Goal: Task Accomplishment & Management: Use online tool/utility

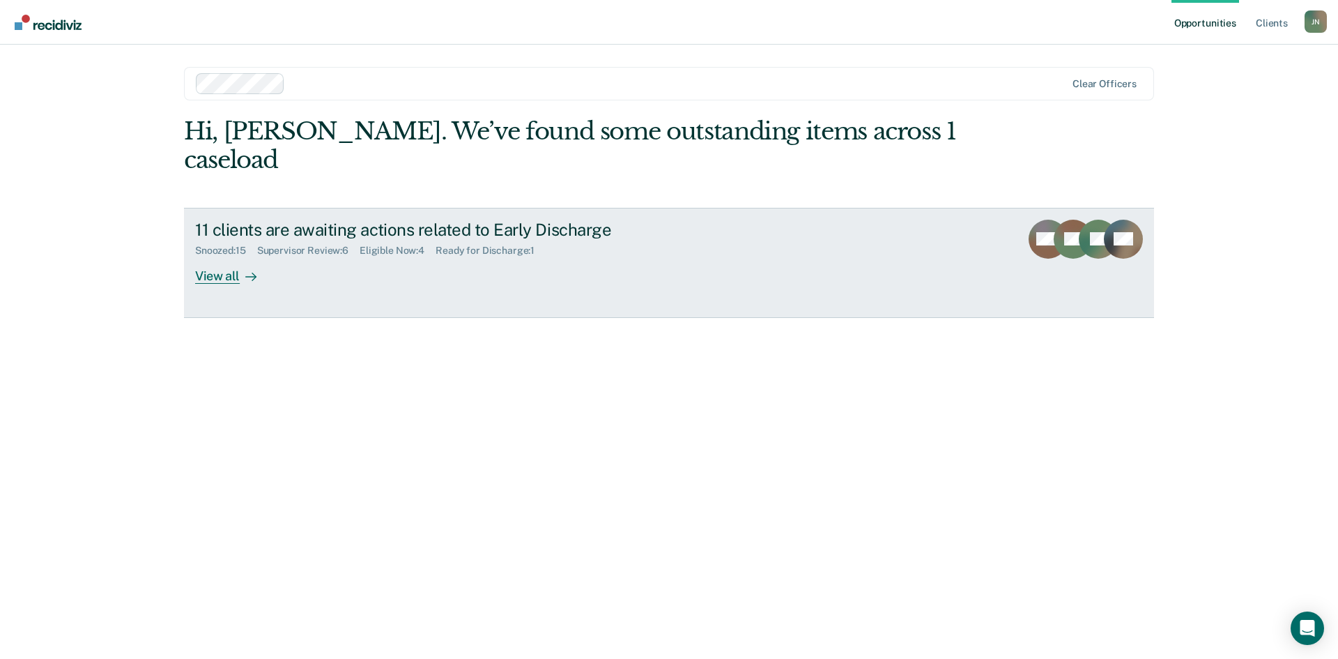
click at [211, 256] on div "View all" at bounding box center [234, 269] width 78 height 27
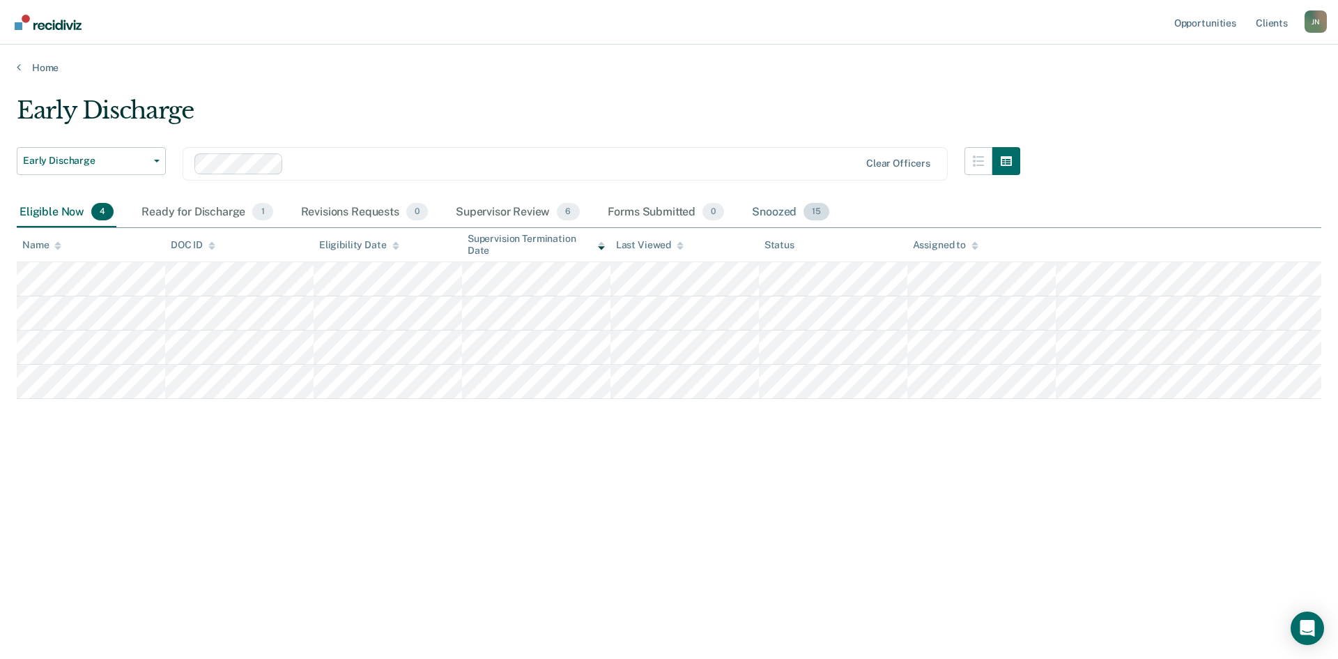
click at [789, 215] on div "Snoozed 15" at bounding box center [790, 212] width 83 height 31
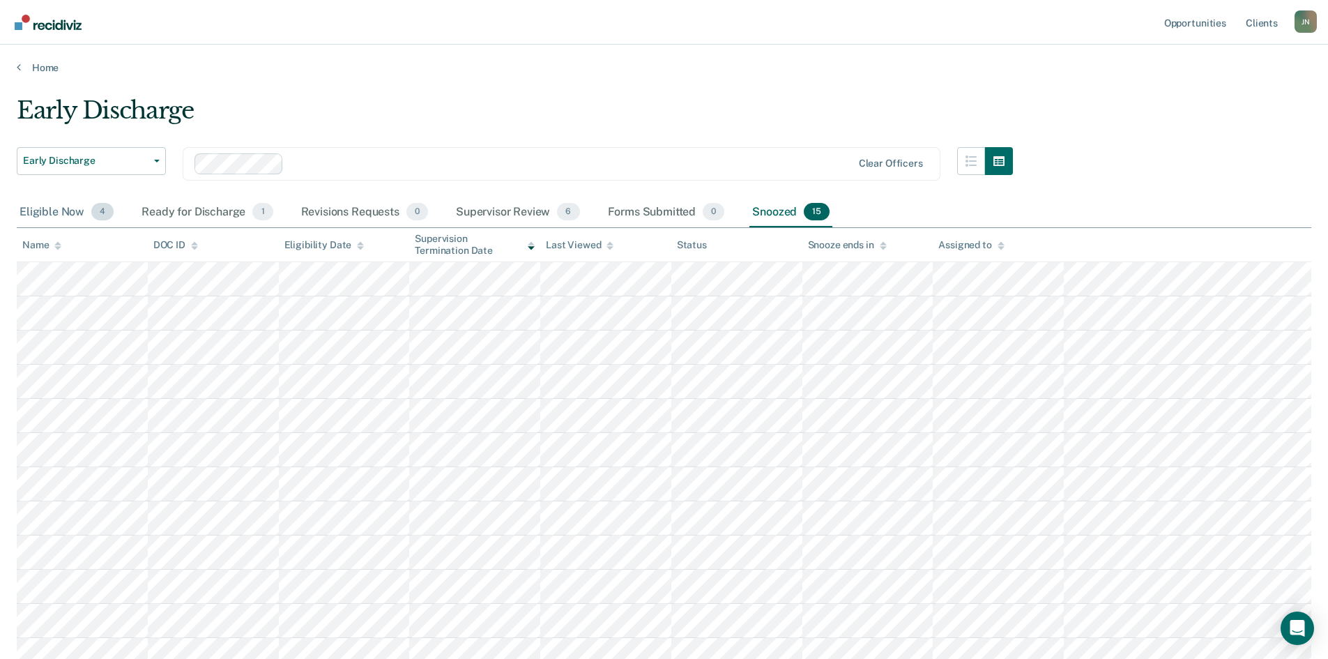
click at [67, 217] on div "Eligible Now 4" at bounding box center [67, 212] width 100 height 31
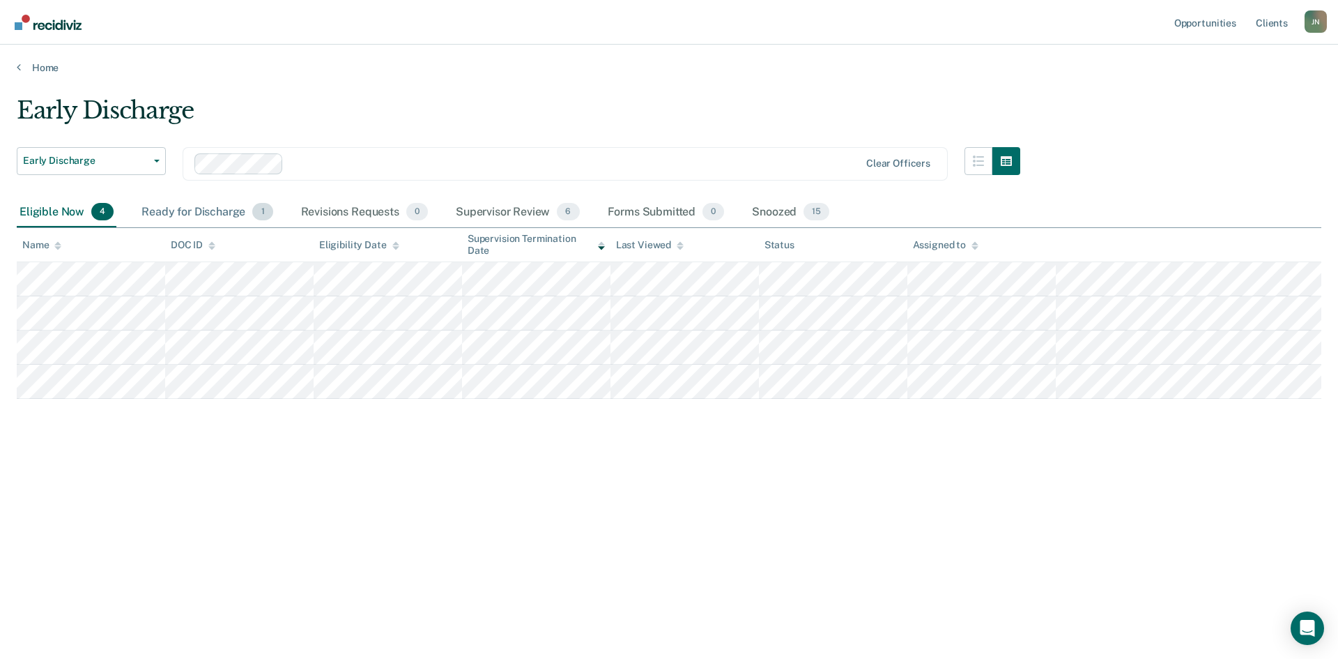
click at [186, 209] on div "Ready for Discharge 1" at bounding box center [207, 212] width 137 height 31
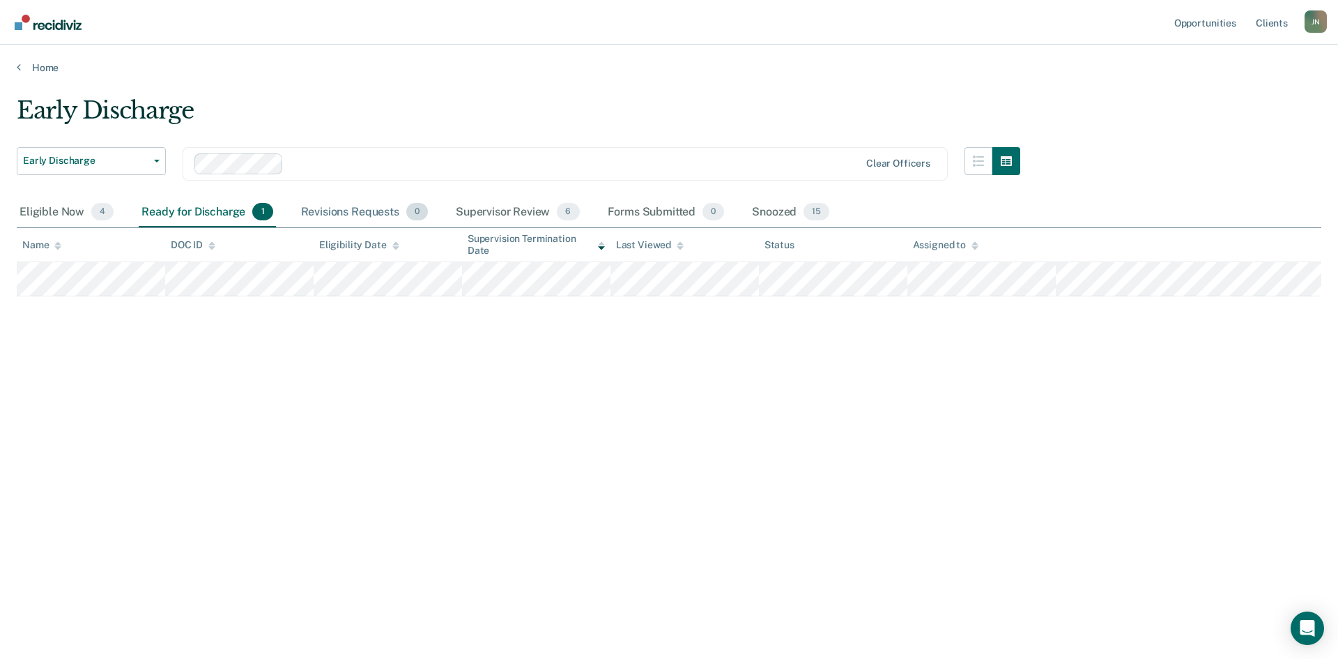
click at [322, 213] on div "Revisions Requests 0" at bounding box center [364, 212] width 132 height 31
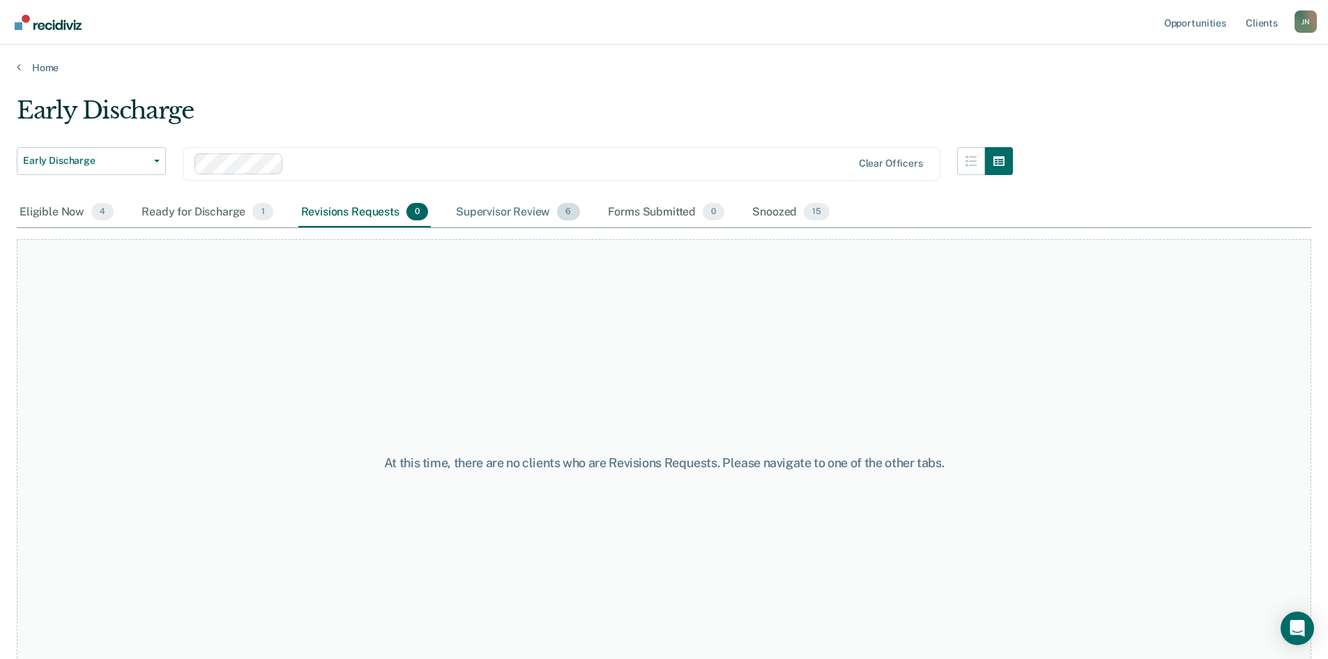
click at [484, 210] on div "Supervisor Review 6" at bounding box center [518, 212] width 130 height 31
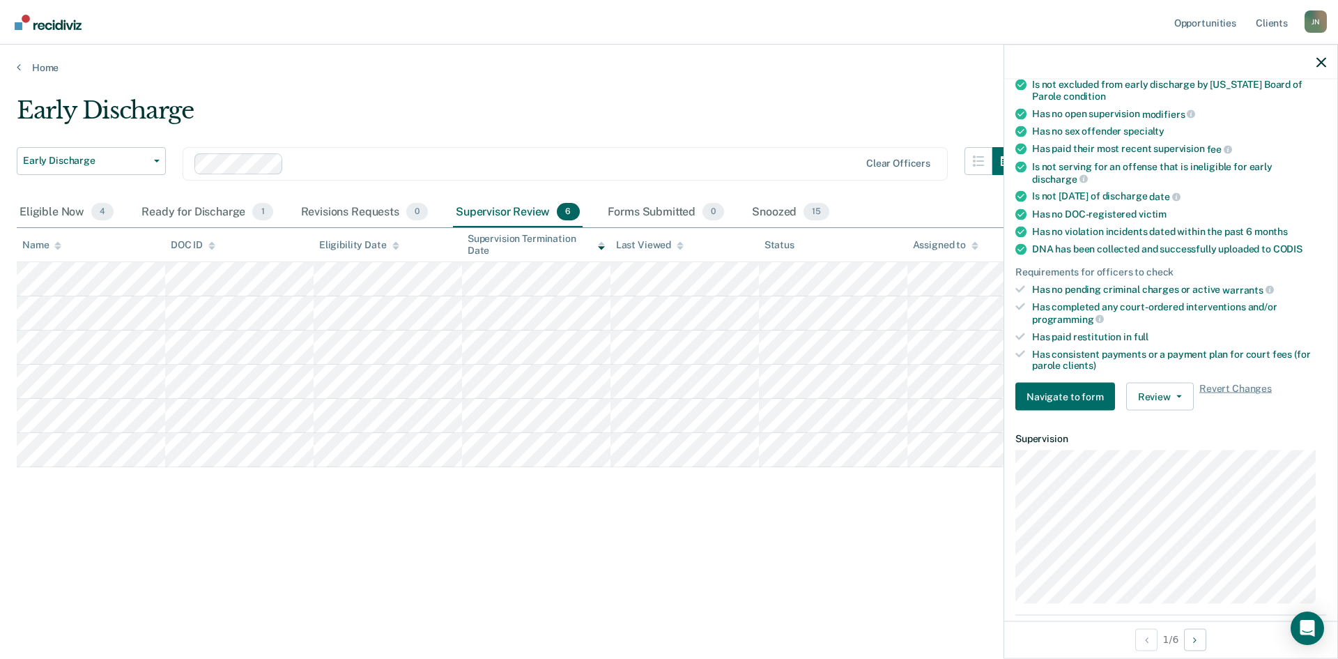
scroll to position [127, 0]
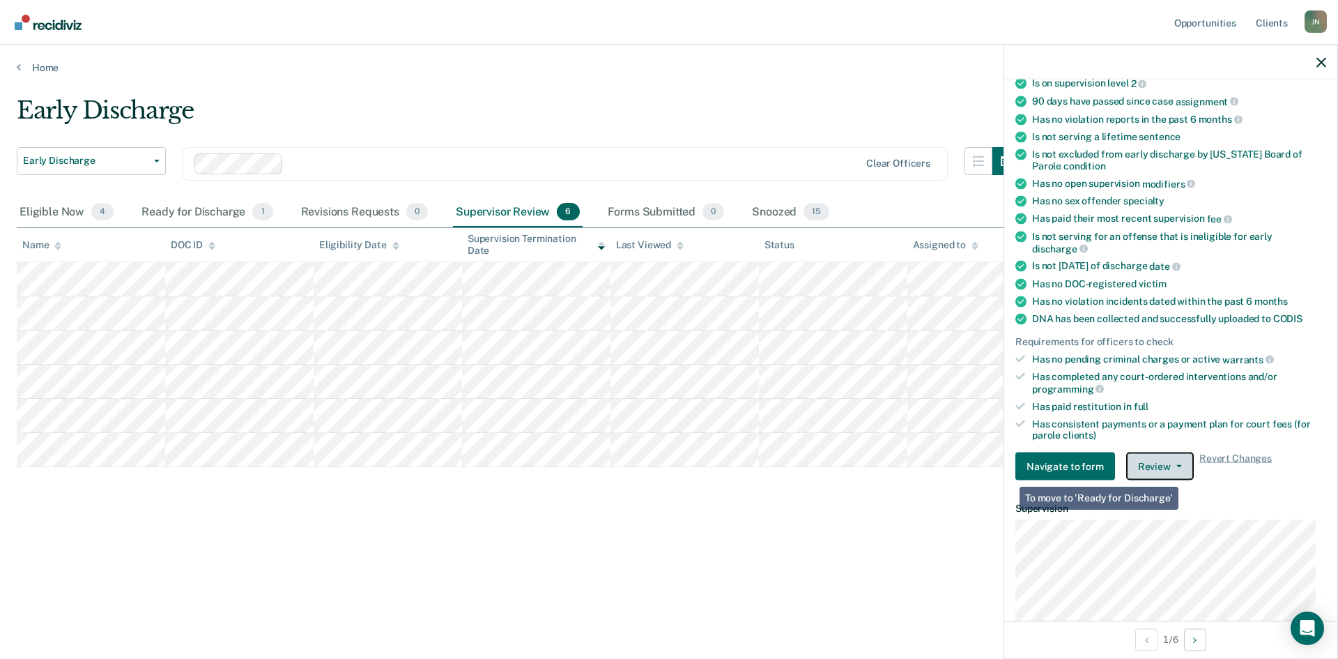
click at [1171, 465] on span "button" at bounding box center [1176, 466] width 11 height 3
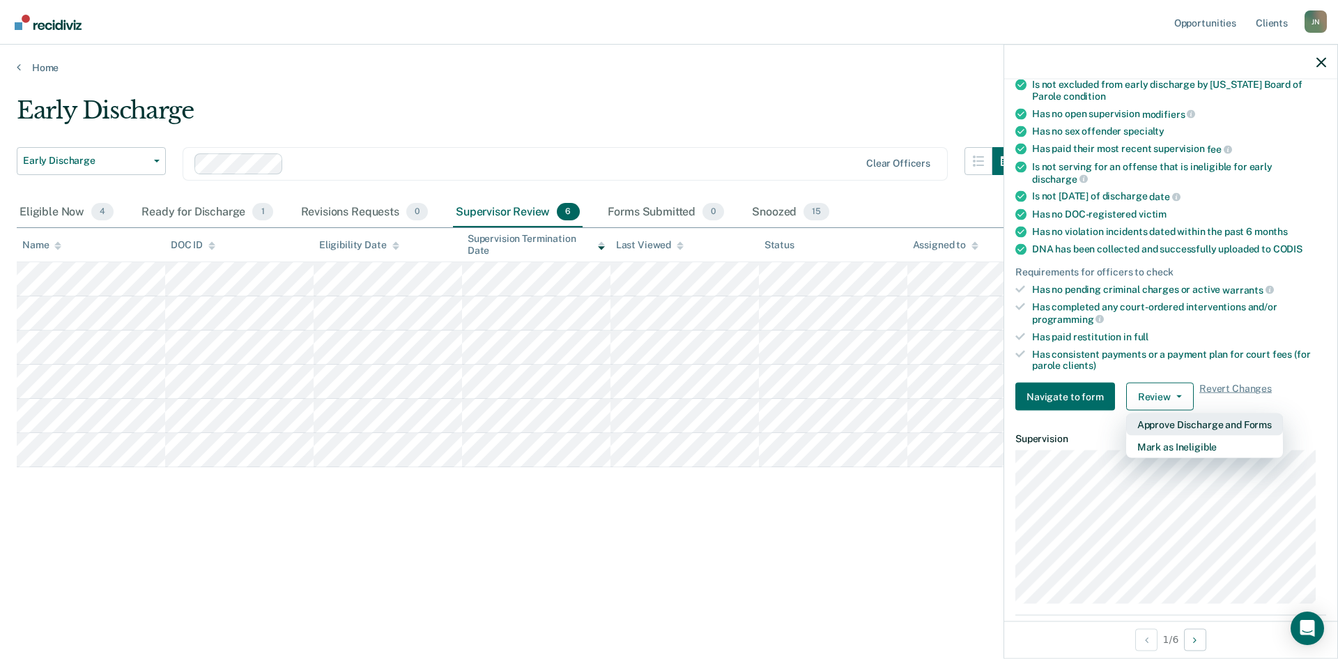
scroll to position [279, 0]
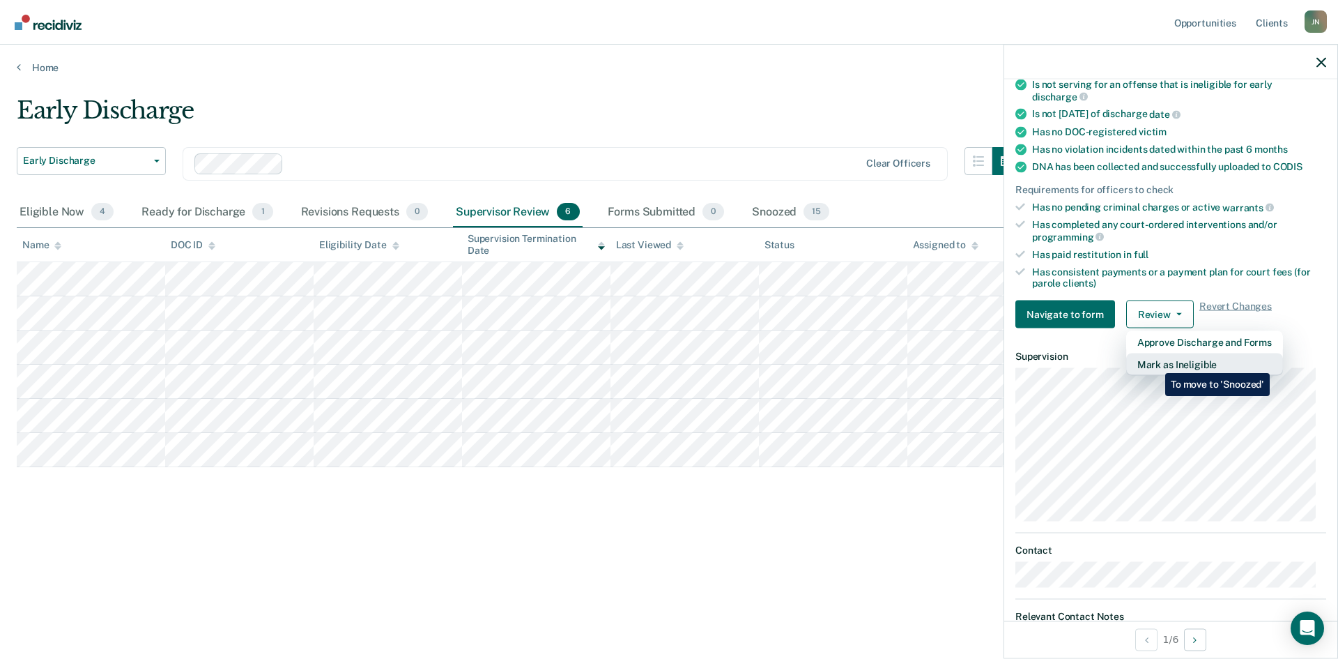
click at [1155, 362] on button "Mark as Ineligible" at bounding box center [1204, 364] width 157 height 22
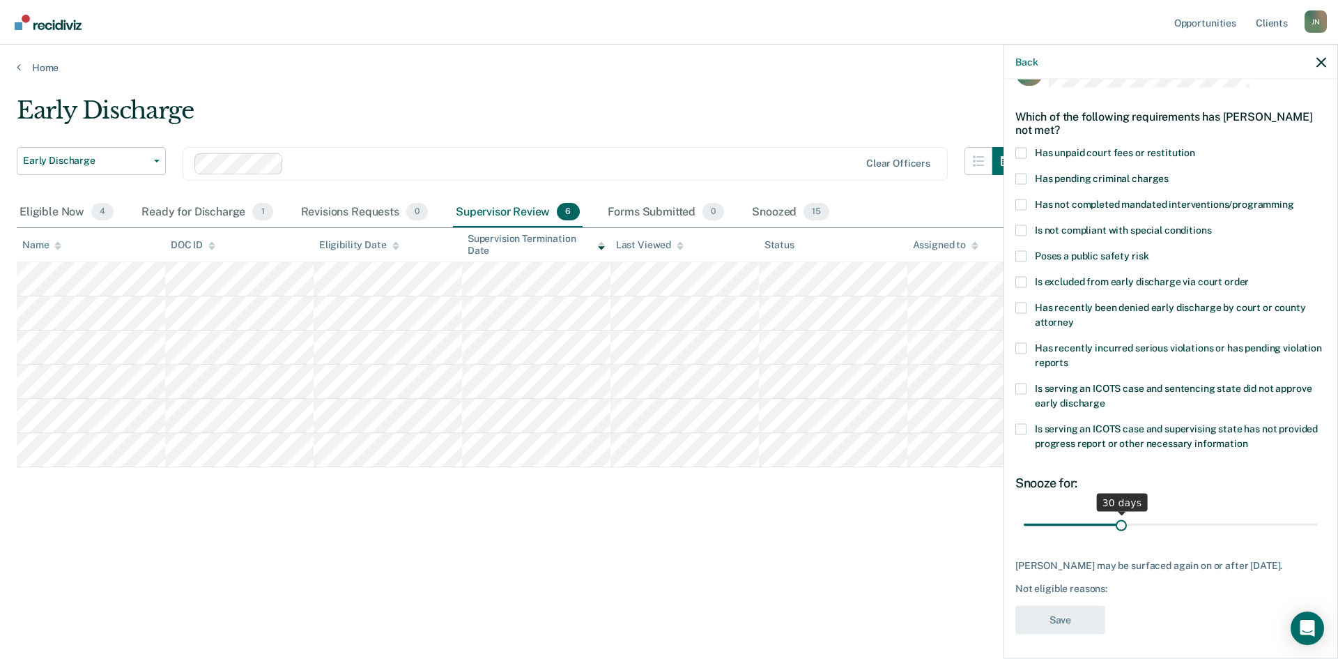
scroll to position [40, 0]
drag, startPoint x: 1119, startPoint y: 523, endPoint x: 1210, endPoint y: 524, distance: 90.6
type input "60"
click at [1210, 524] on input "range" at bounding box center [1171, 522] width 294 height 24
click at [1021, 254] on span at bounding box center [1020, 253] width 11 height 11
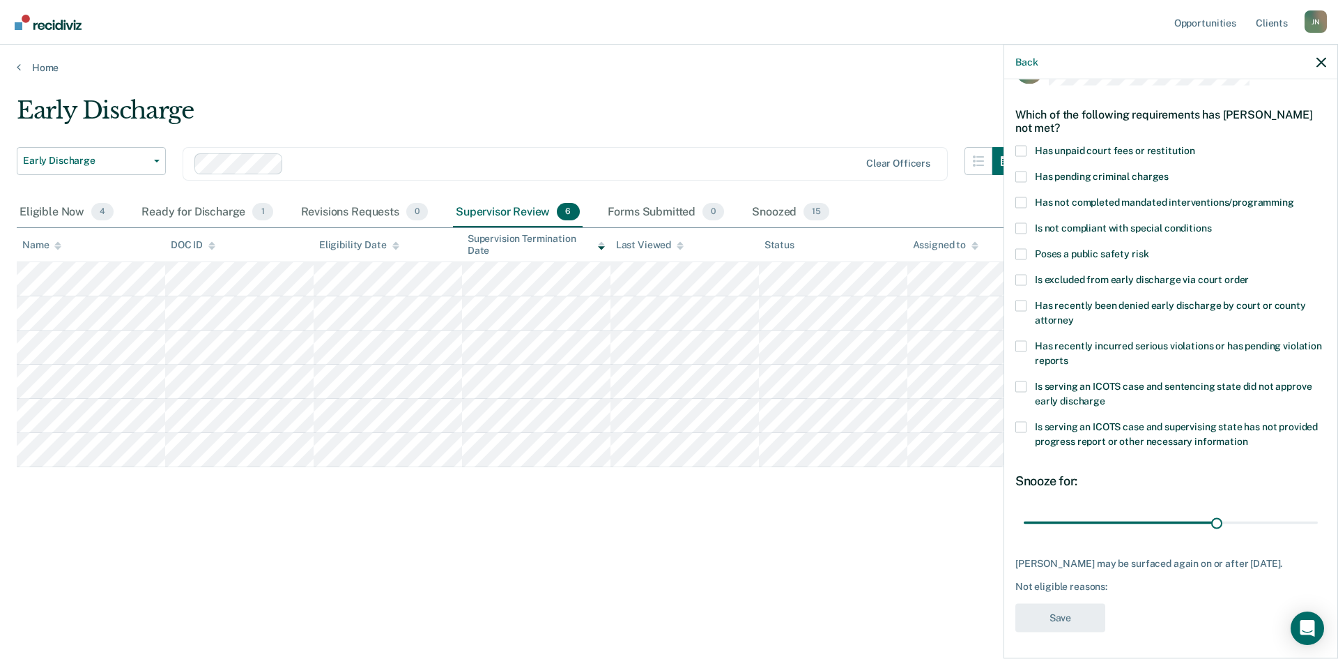
click at [1149, 248] on input "Poses a public safety risk" at bounding box center [1149, 248] width 0 height 0
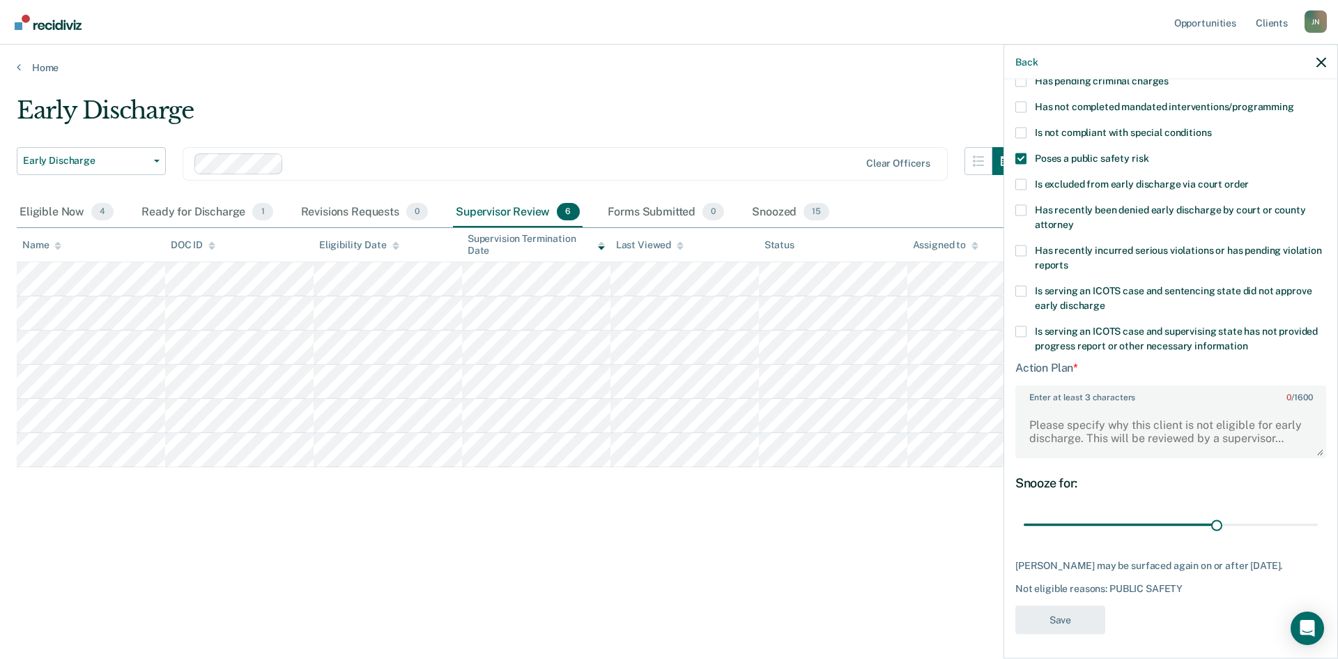
scroll to position [138, 0]
click at [1050, 427] on textarea "Enter at least 3 characters 0 / 1600" at bounding box center [1171, 429] width 308 height 52
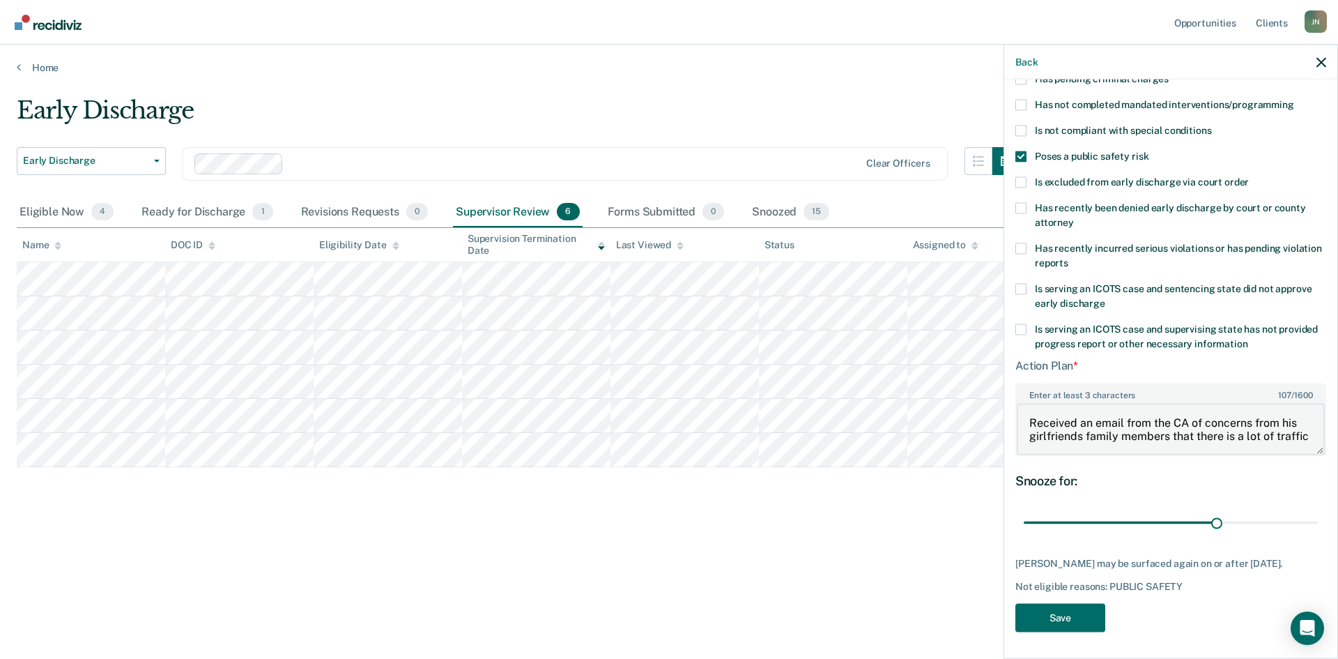
scroll to position [3, 0]
click at [1290, 426] on textarea "Received an email from the CA of concerns from his girlfriends family members t…" at bounding box center [1171, 429] width 308 height 52
click at [1286, 445] on textarea "Received an email from the CA of concerns from his girlfriends family members t…" at bounding box center [1171, 429] width 308 height 52
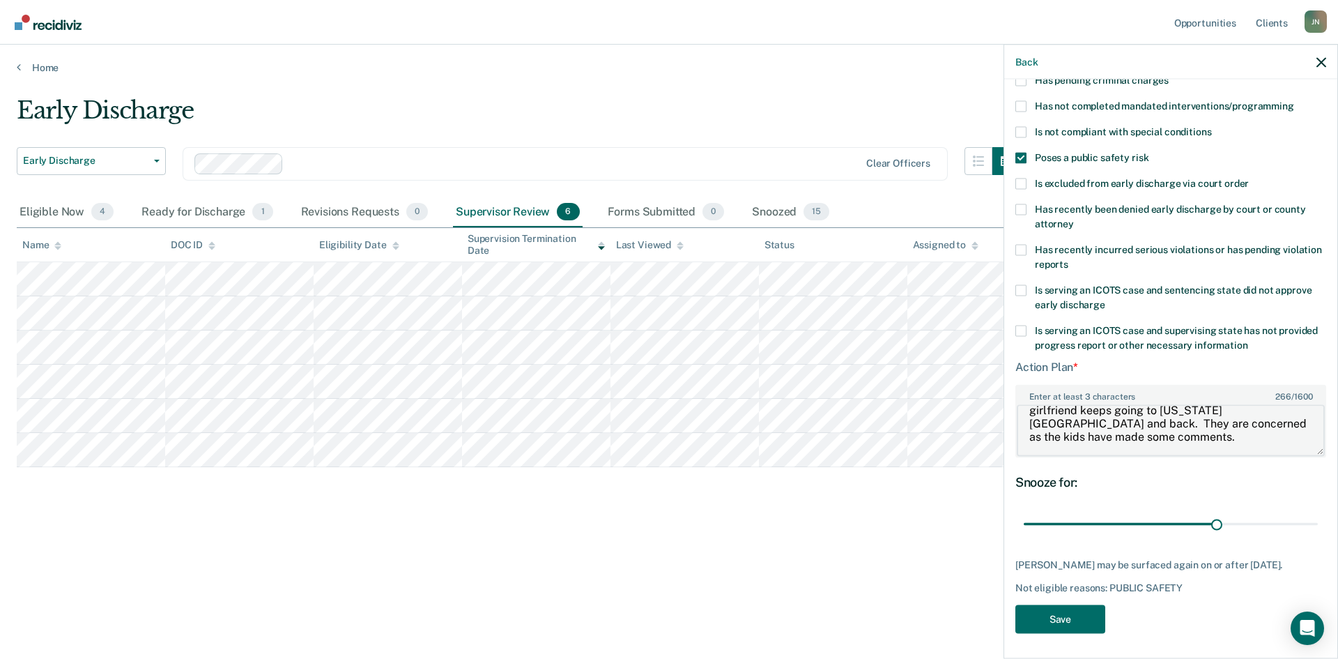
scroll to position [138, 0]
type textarea "Received an email from the CA of concerns from his girlfriends family members t…"
click at [1084, 612] on button "Save" at bounding box center [1060, 617] width 90 height 29
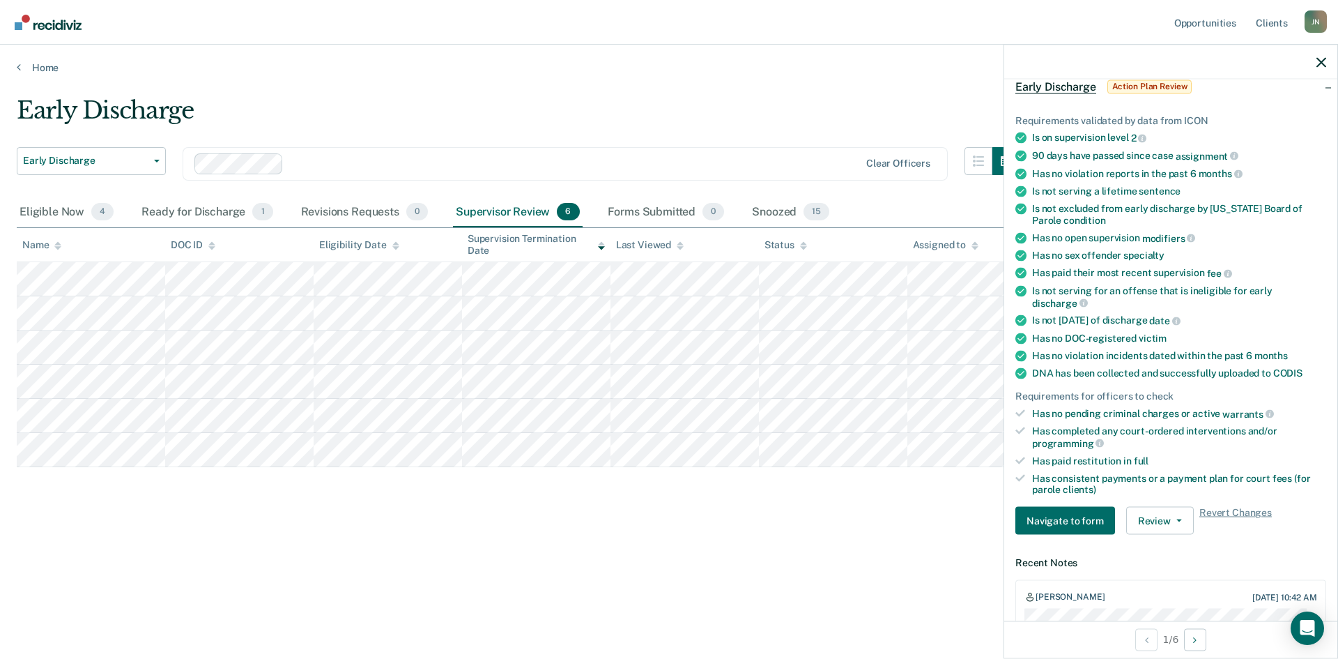
scroll to position [0, 0]
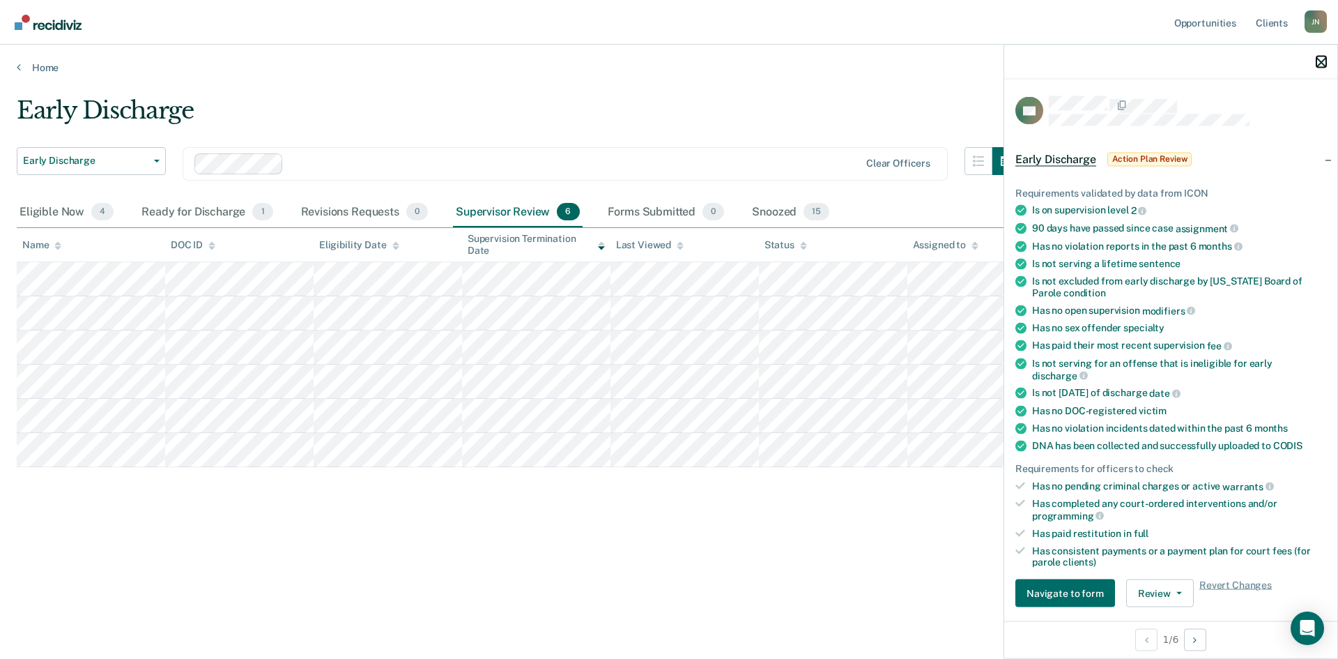
click at [1325, 57] on icon "button" at bounding box center [1321, 62] width 10 height 10
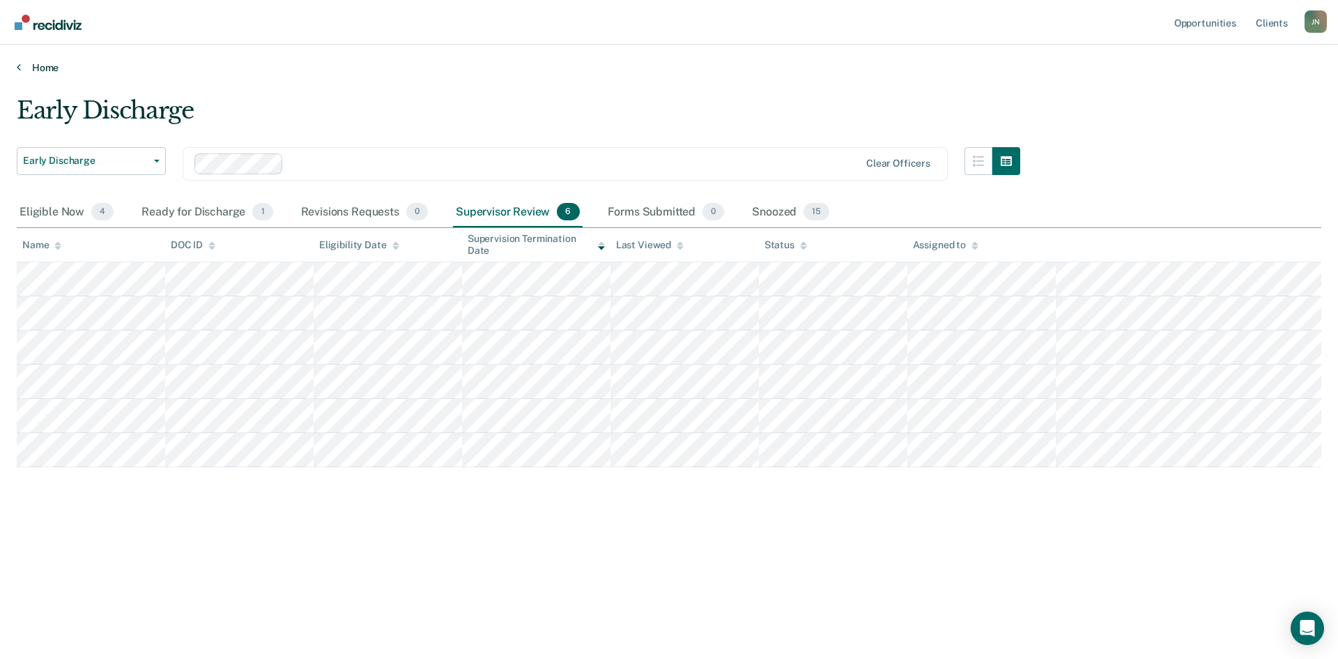
click at [33, 65] on link "Home" at bounding box center [669, 67] width 1305 height 13
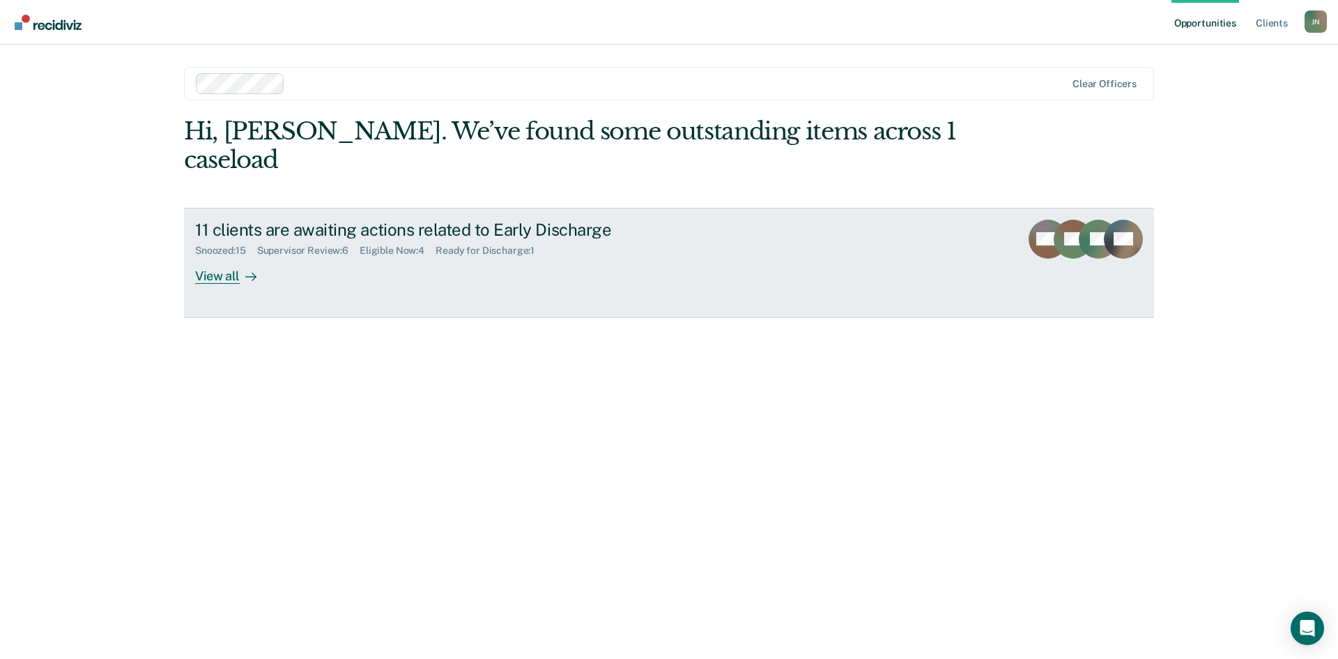
click at [246, 264] on link "11 clients are awaiting actions related to Early Discharge Snoozed : 15 Supervi…" at bounding box center [669, 263] width 970 height 110
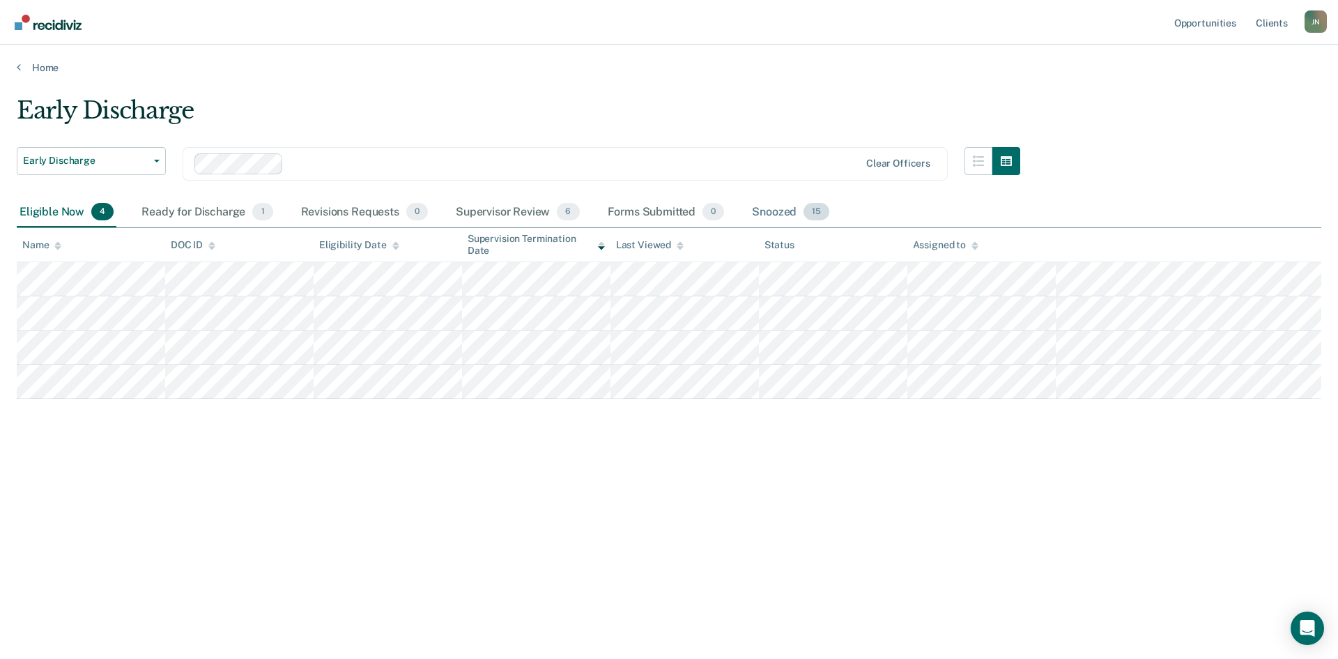
click at [775, 214] on div "Snoozed 15" at bounding box center [790, 212] width 83 height 31
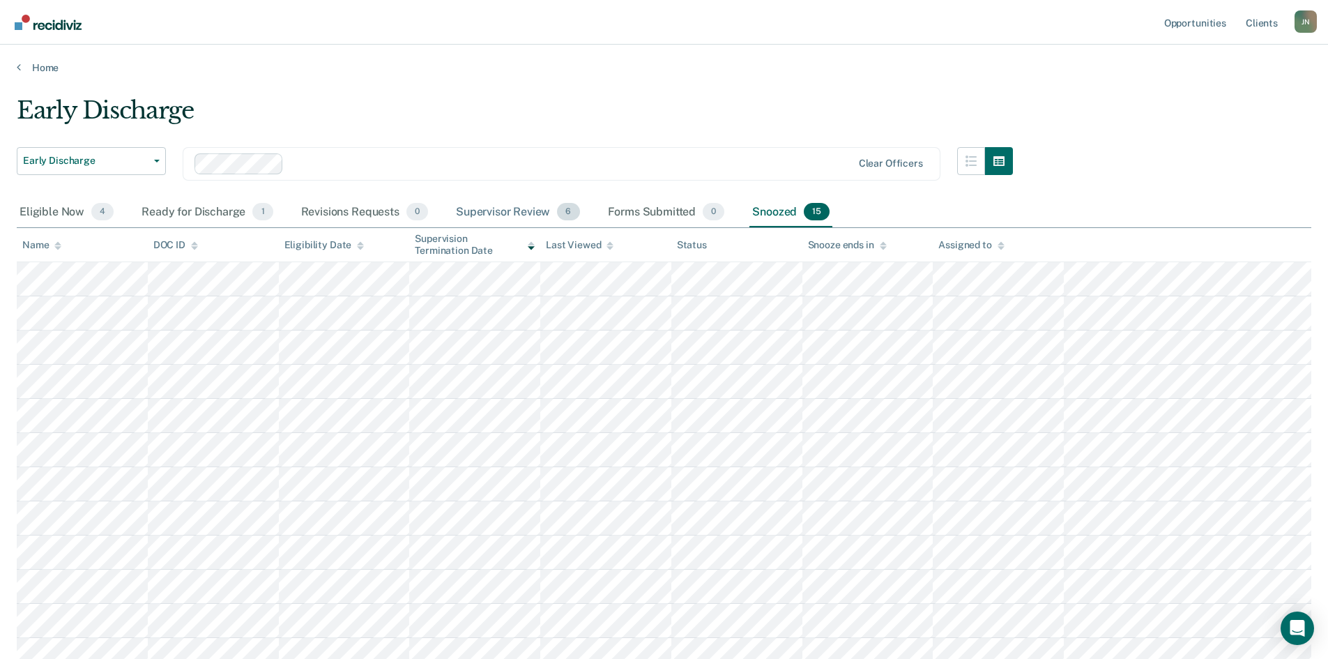
click at [509, 215] on div "Supervisor Review 6" at bounding box center [518, 212] width 130 height 31
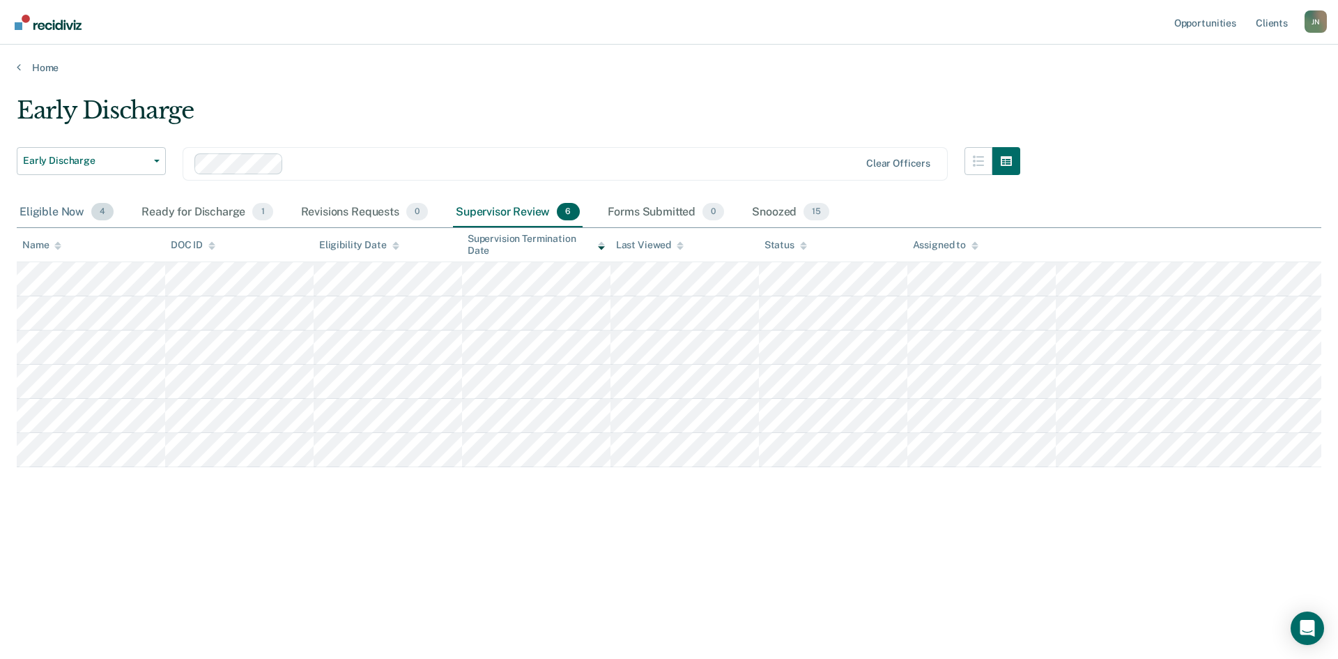
click at [59, 208] on div "Eligible Now 4" at bounding box center [67, 212] width 100 height 31
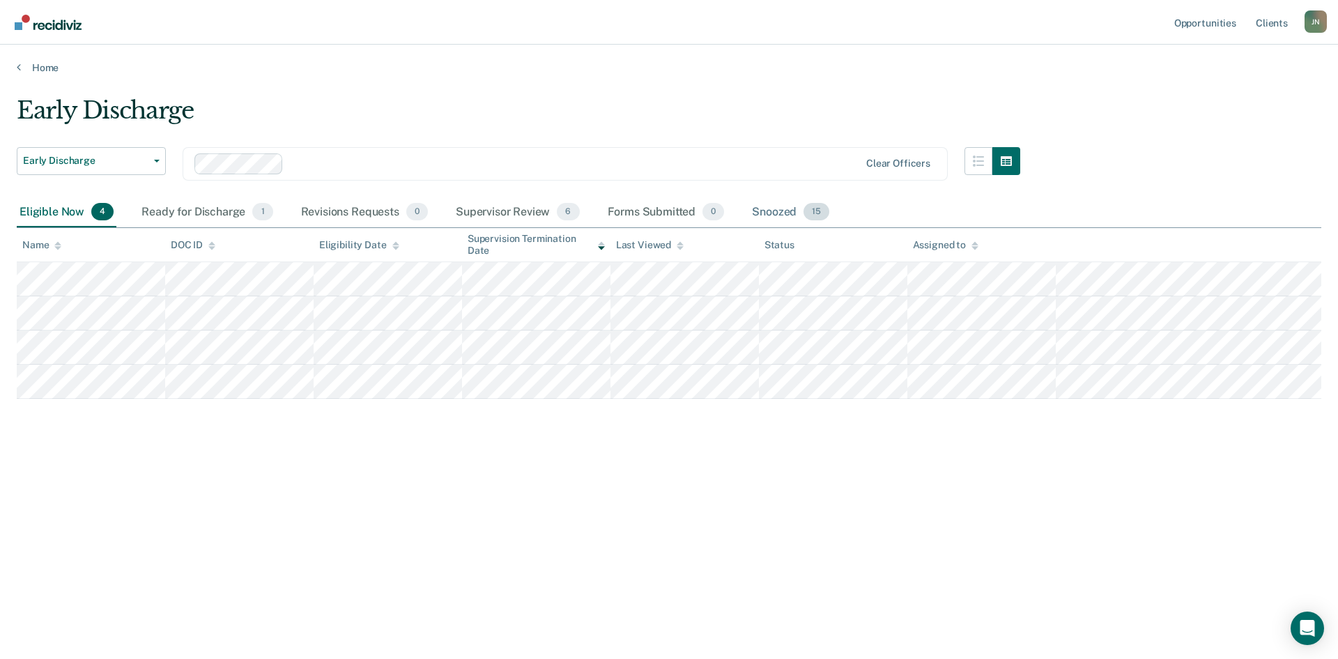
click at [771, 205] on div "Snoozed 15" at bounding box center [790, 212] width 83 height 31
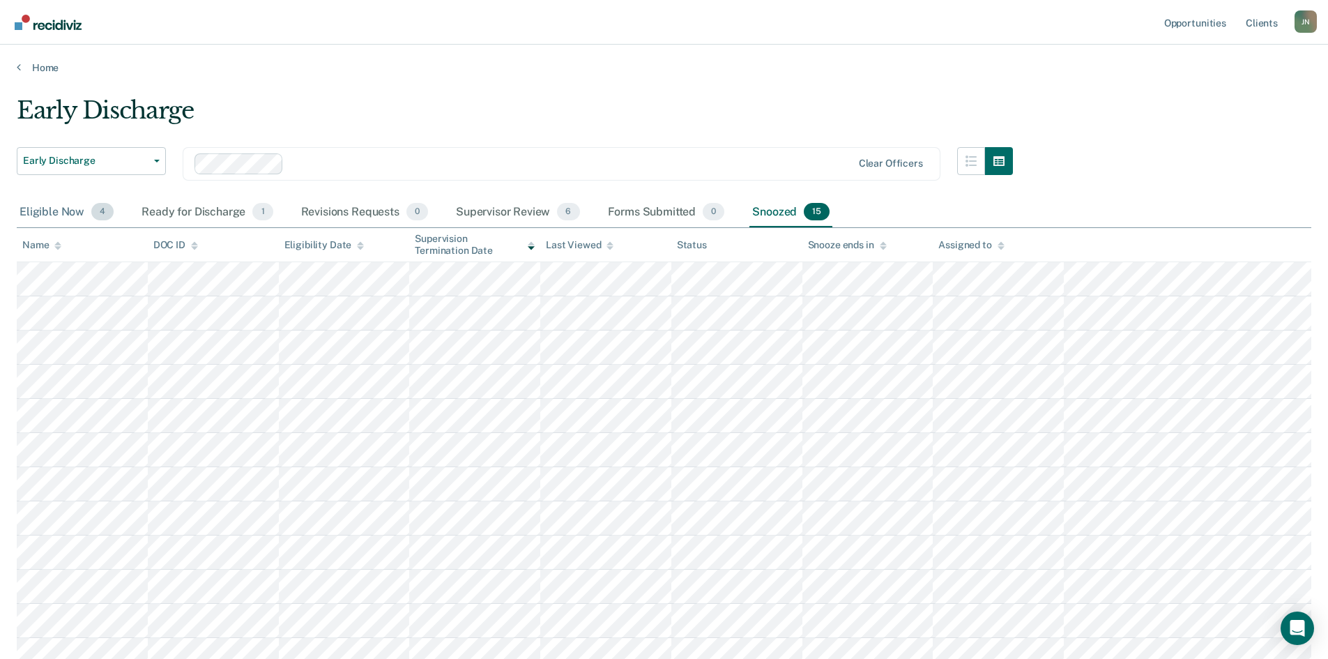
click at [47, 209] on div "Eligible Now 4" at bounding box center [67, 212] width 100 height 31
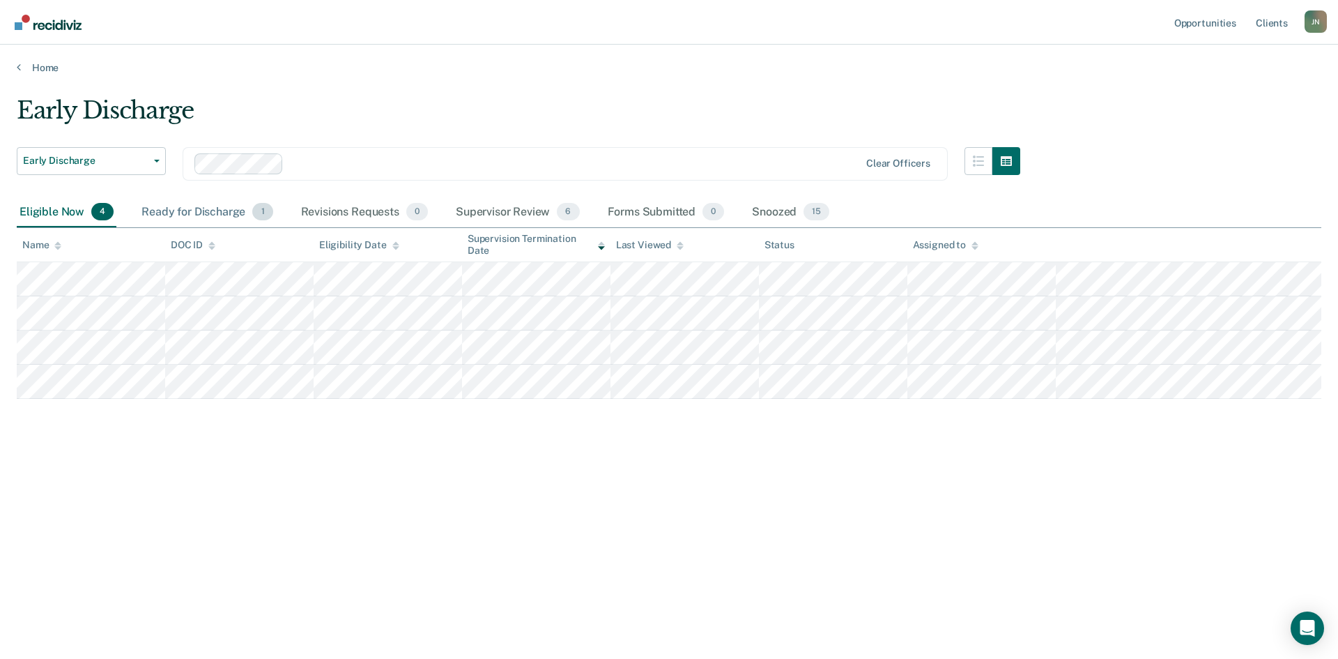
click at [193, 210] on div "Ready for Discharge 1" at bounding box center [207, 212] width 137 height 31
